Goal: Transaction & Acquisition: Purchase product/service

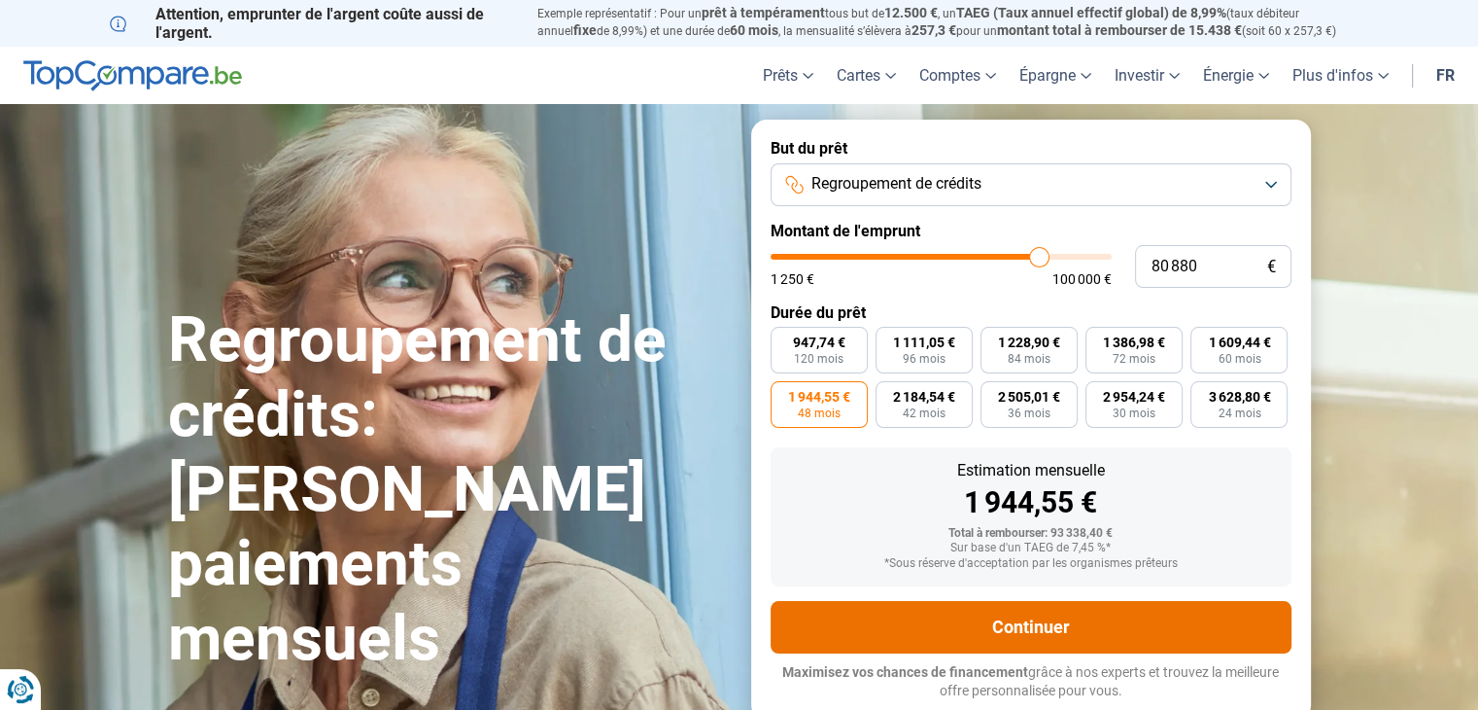
click at [1058, 629] on button "Continuer" at bounding box center [1031, 627] width 521 height 52
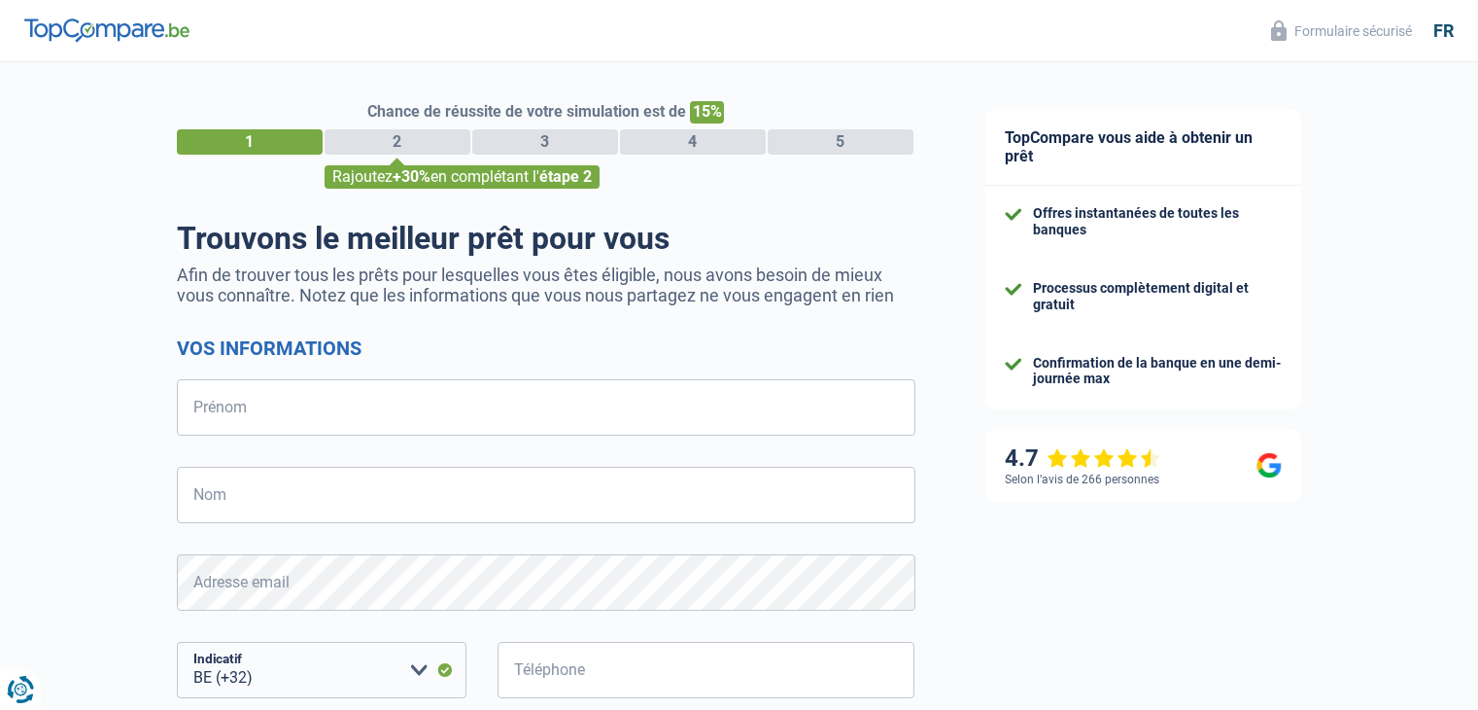
select select "32"
